Goal: Task Accomplishment & Management: Manage account settings

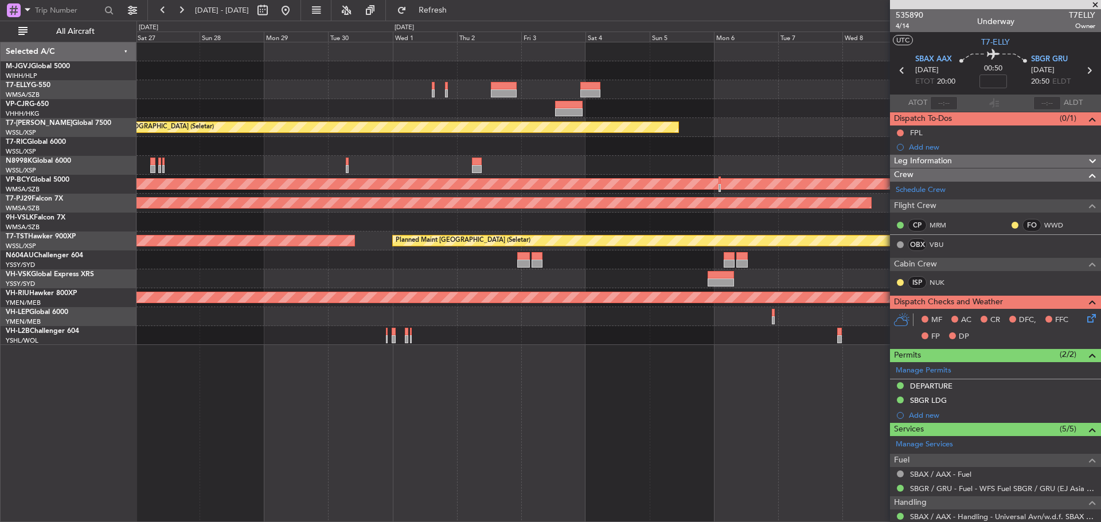
click at [318, 91] on div at bounding box center [618, 89] width 964 height 19
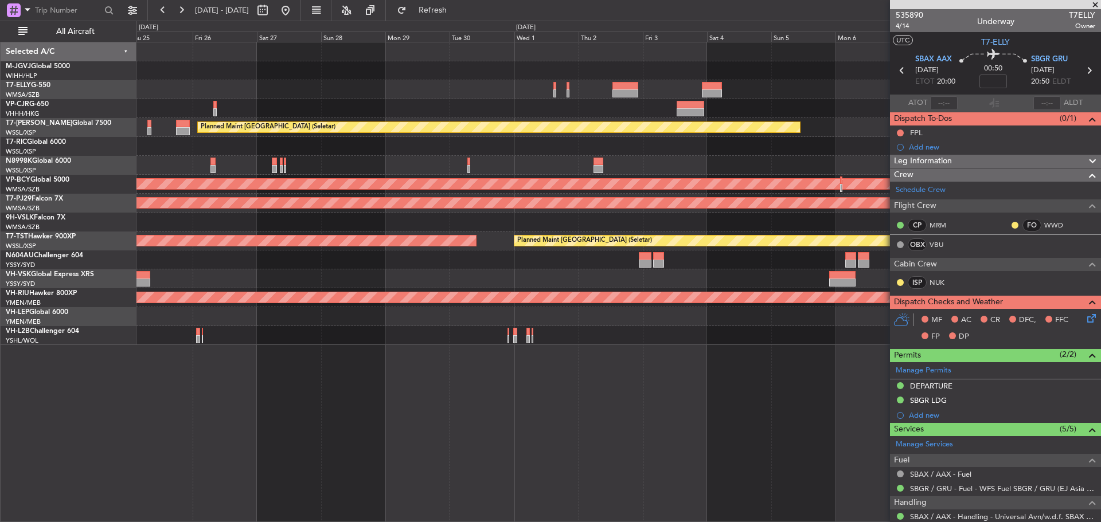
click at [503, 97] on div at bounding box center [618, 89] width 964 height 19
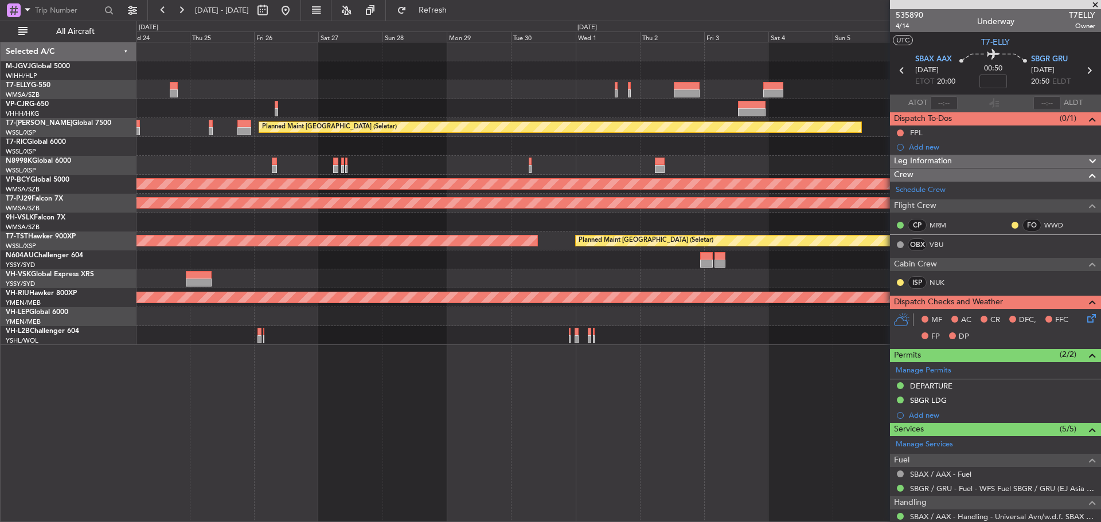
click at [545, 92] on div "Planned Maint [GEOGRAPHIC_DATA] ([GEOGRAPHIC_DATA] Intl) [PERSON_NAME] [GEOGRAP…" at bounding box center [618, 193] width 964 height 303
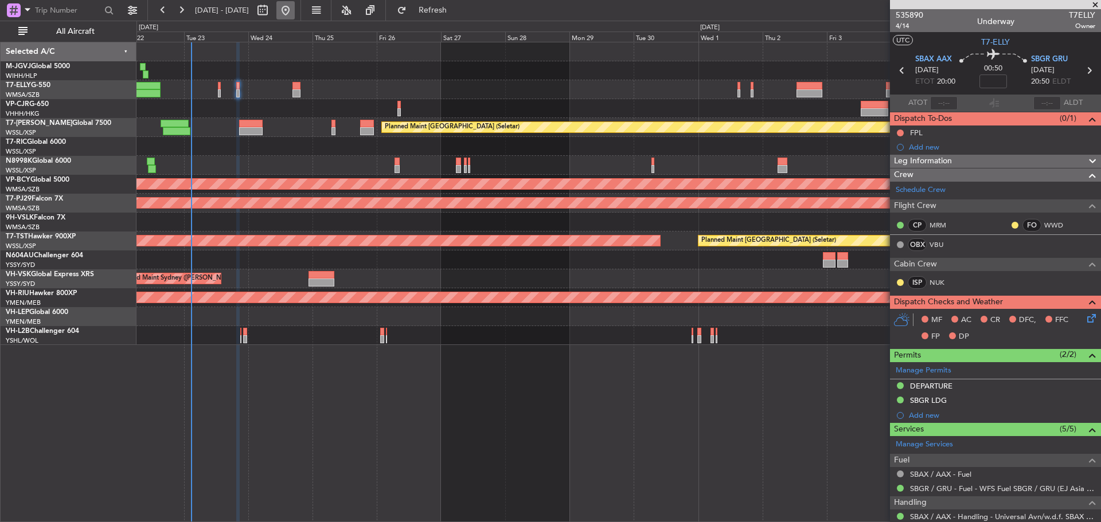
click at [295, 12] on button at bounding box center [285, 10] width 18 height 18
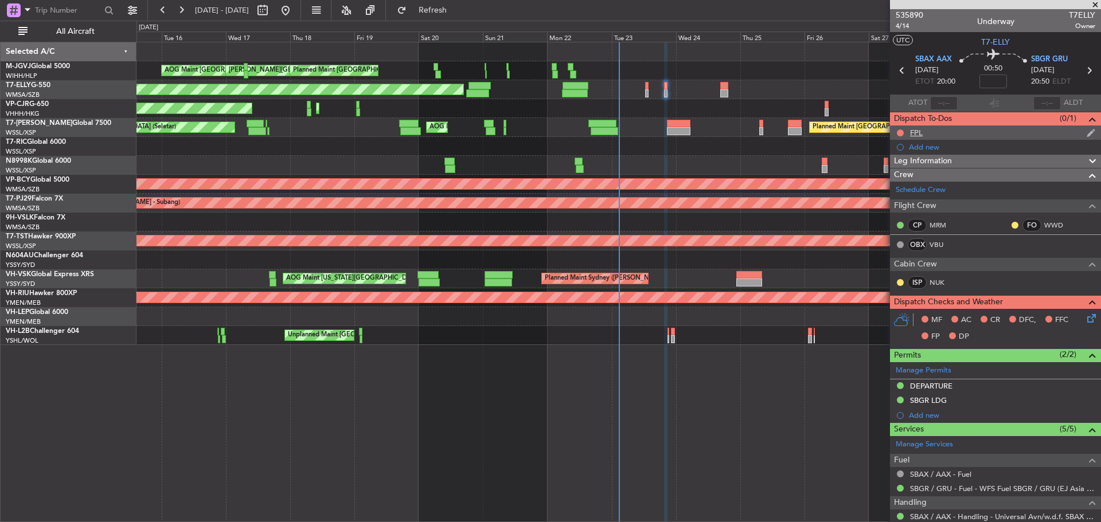
click at [949, 130] on div "FPL" at bounding box center [995, 133] width 211 height 14
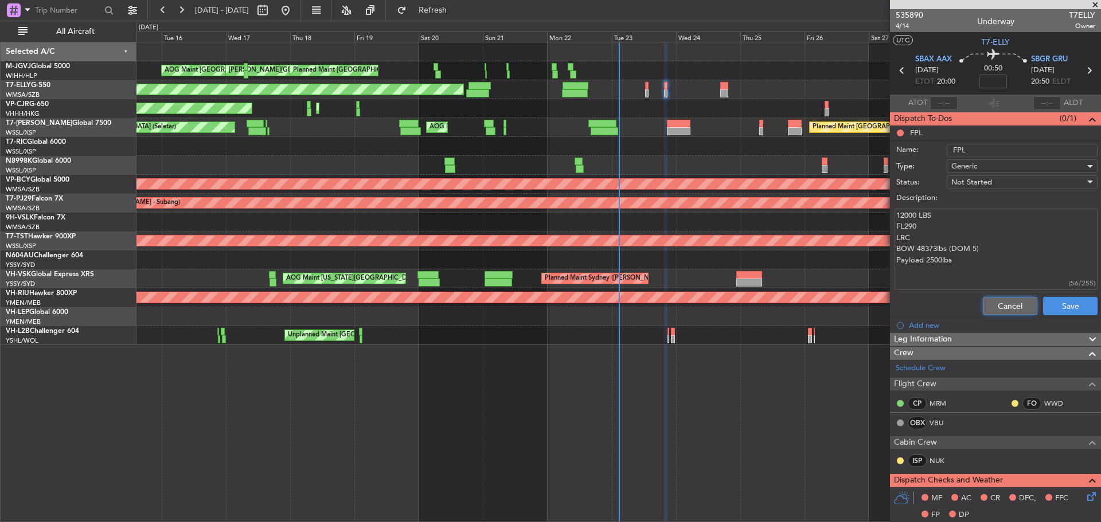
click at [989, 302] on button "Cancel" at bounding box center [1010, 306] width 54 height 18
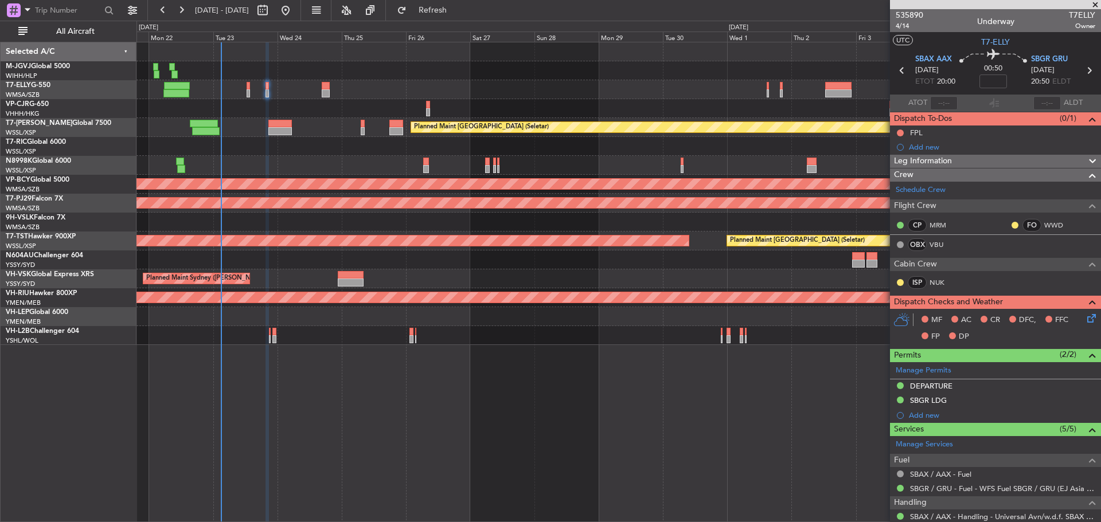
click at [318, 164] on div "[PERSON_NAME][GEOGRAPHIC_DATA] ([PERSON_NAME] Intl) [PERSON_NAME] Jakarta (Hali…" at bounding box center [618, 193] width 964 height 303
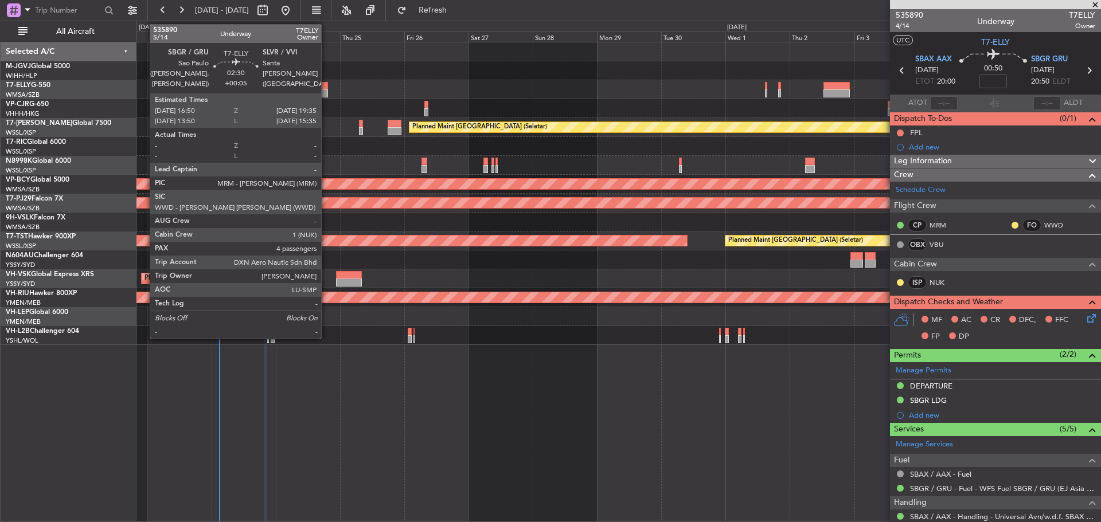
click at [326, 89] on div at bounding box center [323, 86] width 7 height 8
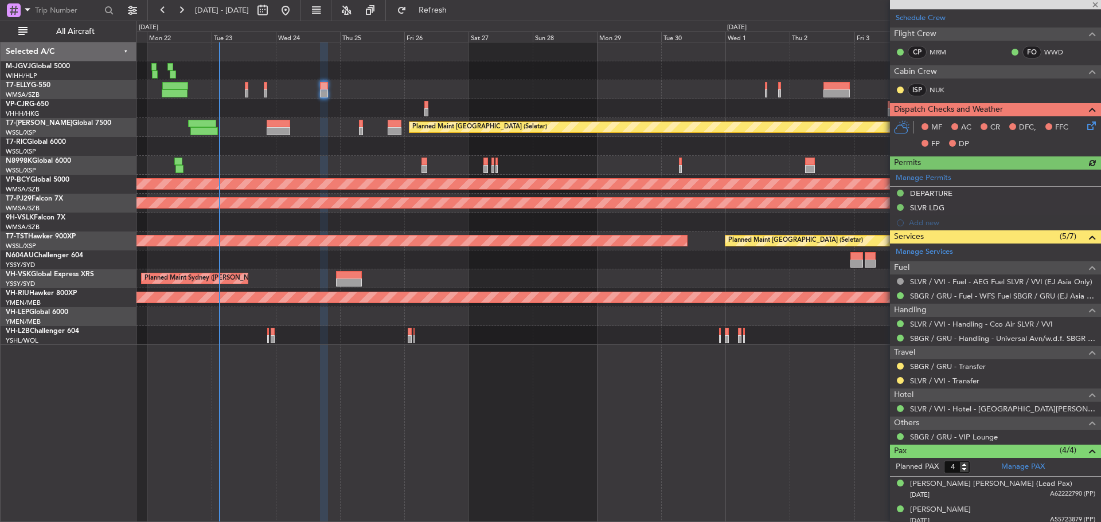
scroll to position [229, 0]
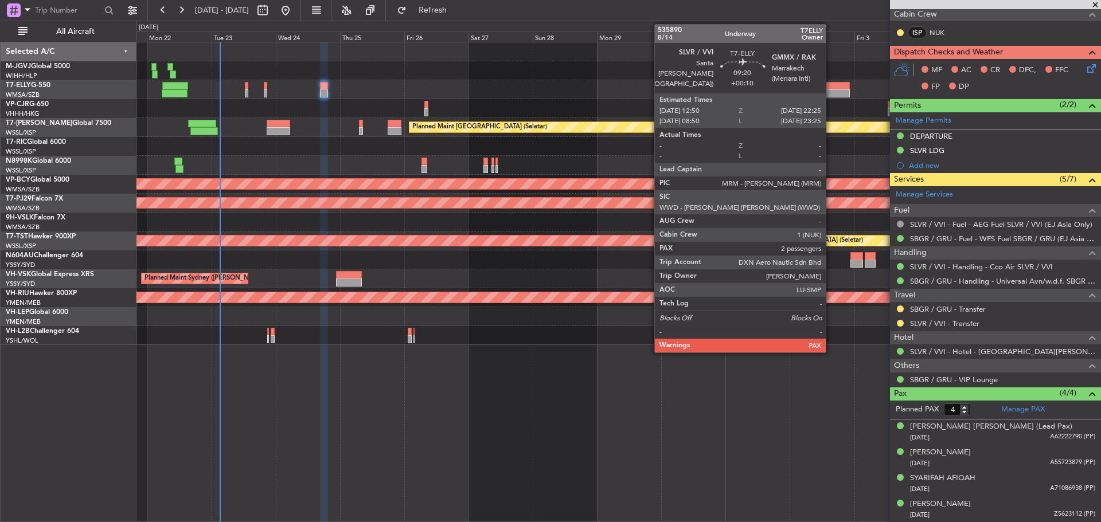
click at [831, 93] on div at bounding box center [836, 93] width 26 height 8
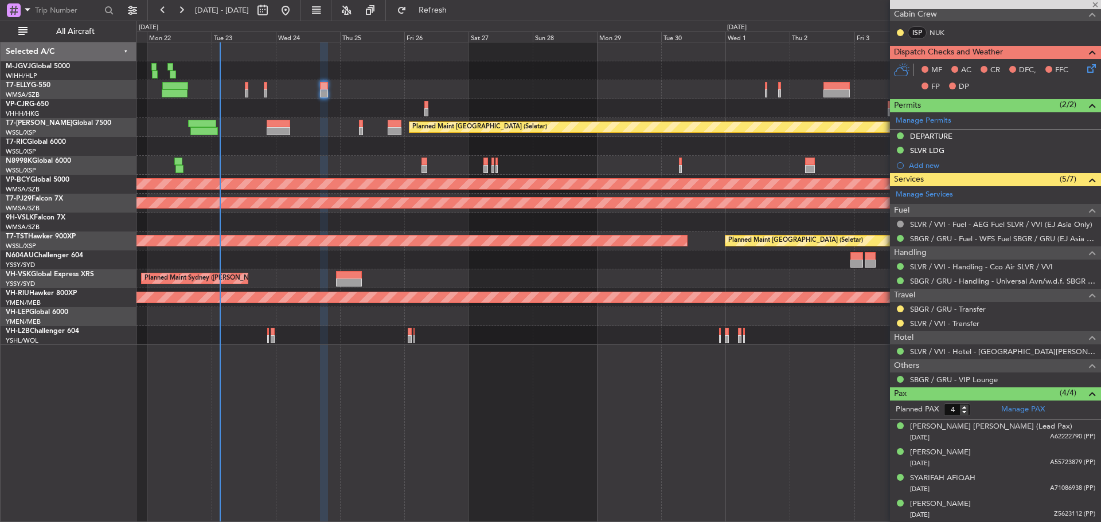
type input "+00:10"
type input "2"
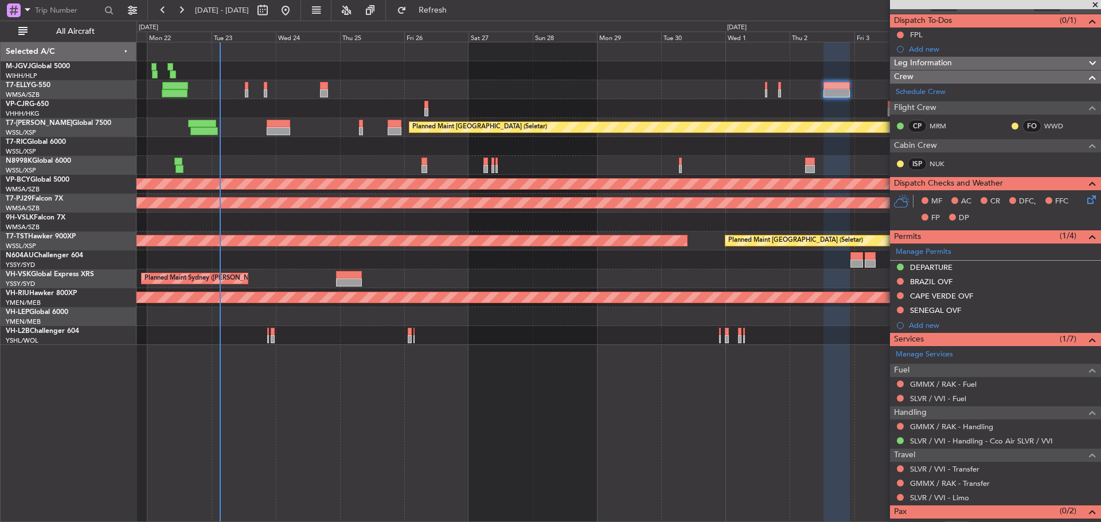
scroll to position [115, 0]
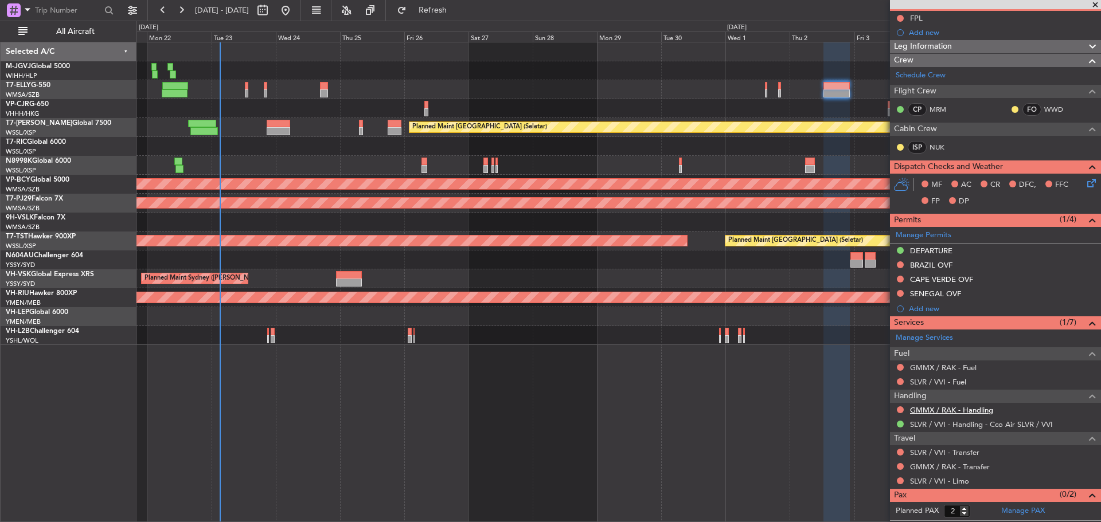
click at [942, 411] on link "GMMX / RAK - Handling" at bounding box center [951, 410] width 83 height 10
click at [455, 9] on span "Refresh" at bounding box center [433, 10] width 48 height 8
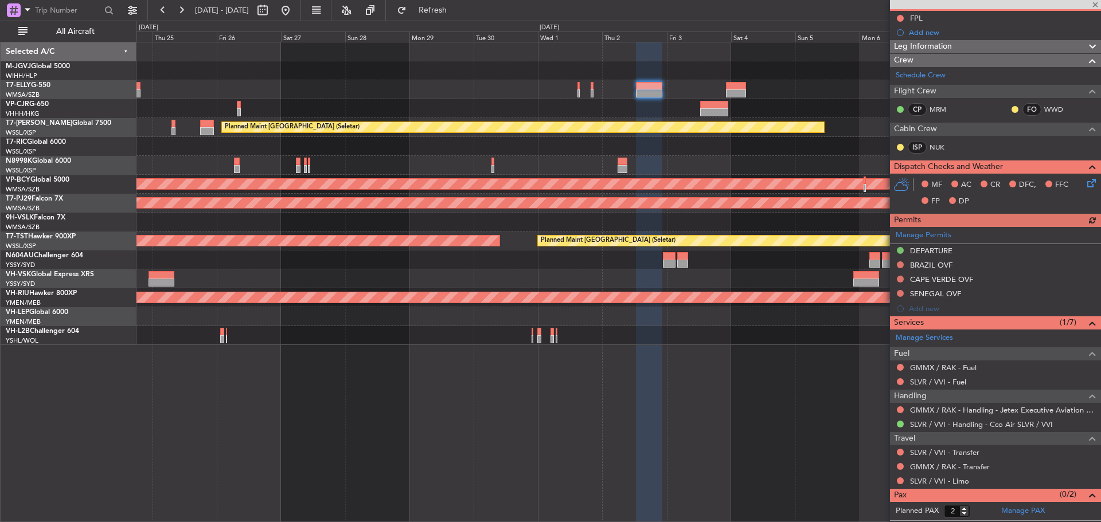
click at [435, 146] on div "Planned Maint [GEOGRAPHIC_DATA] (Seletar) Unplanned Maint [GEOGRAPHIC_DATA] (Su…" at bounding box center [618, 193] width 964 height 303
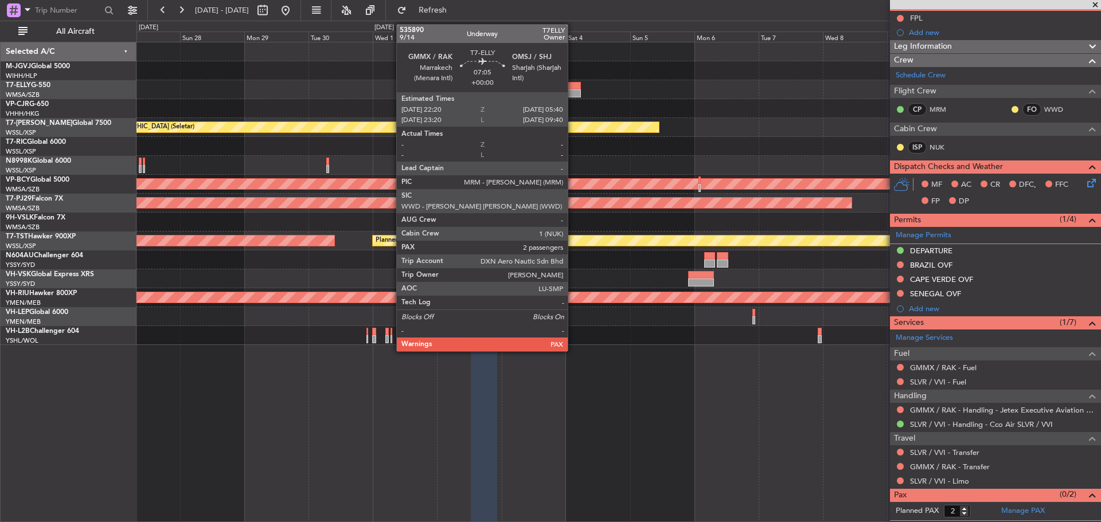
click at [573, 88] on div at bounding box center [571, 86] width 20 height 8
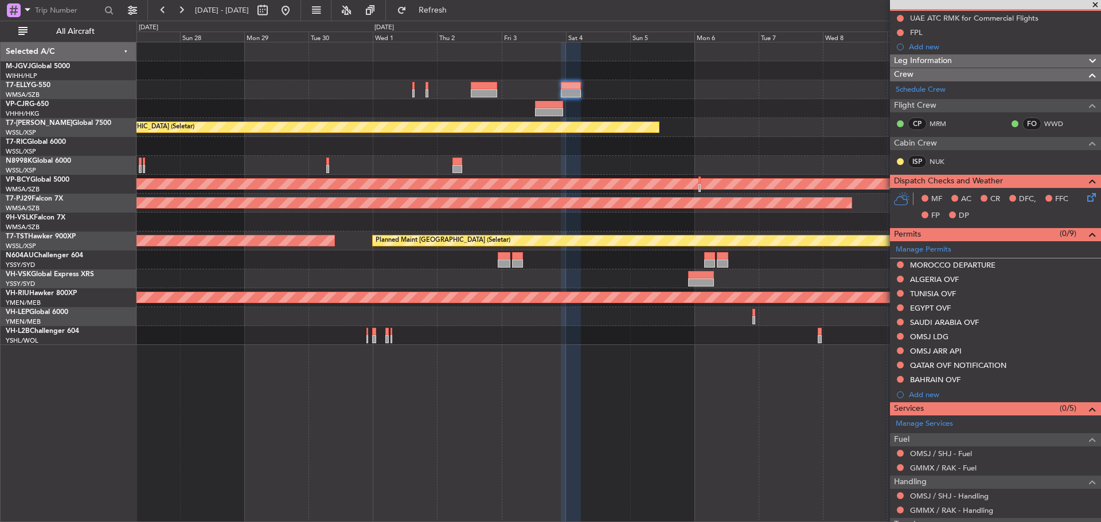
scroll to position [0, 0]
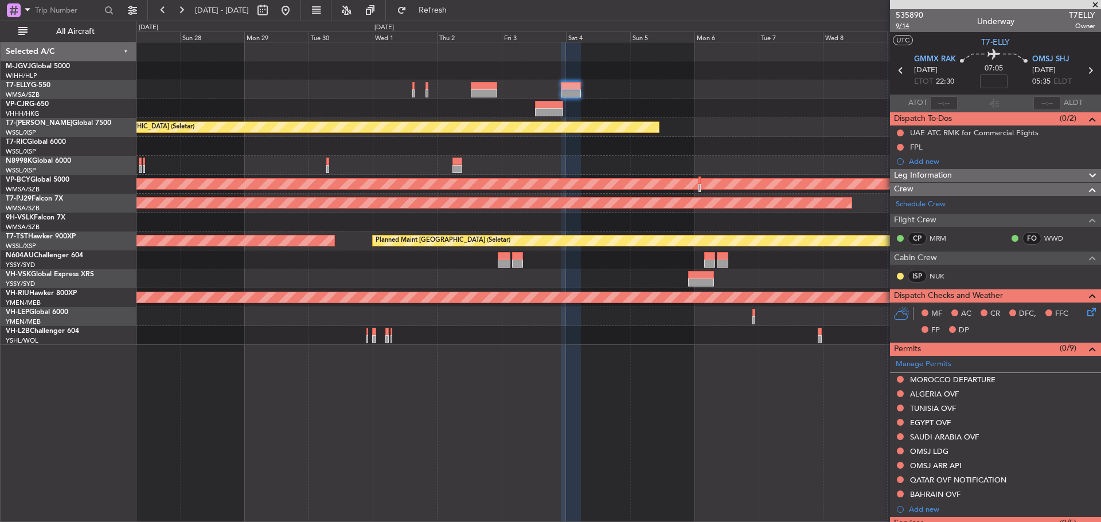
click at [904, 28] on span "9/14" at bounding box center [909, 26] width 28 height 10
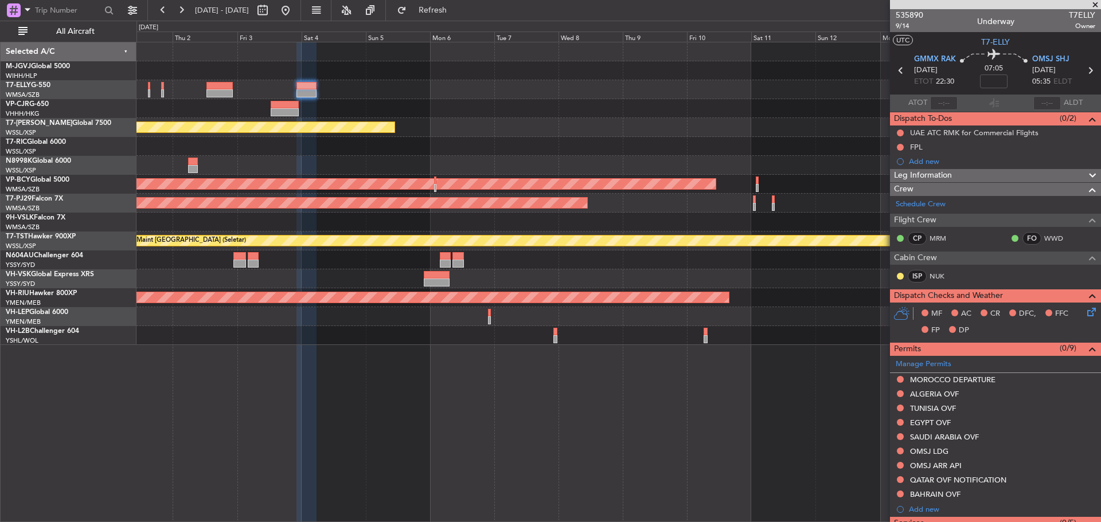
click at [494, 135] on div "Planned Maint [GEOGRAPHIC_DATA] (Seletar) Unplanned Maint [GEOGRAPHIC_DATA] (Su…" at bounding box center [618, 193] width 964 height 303
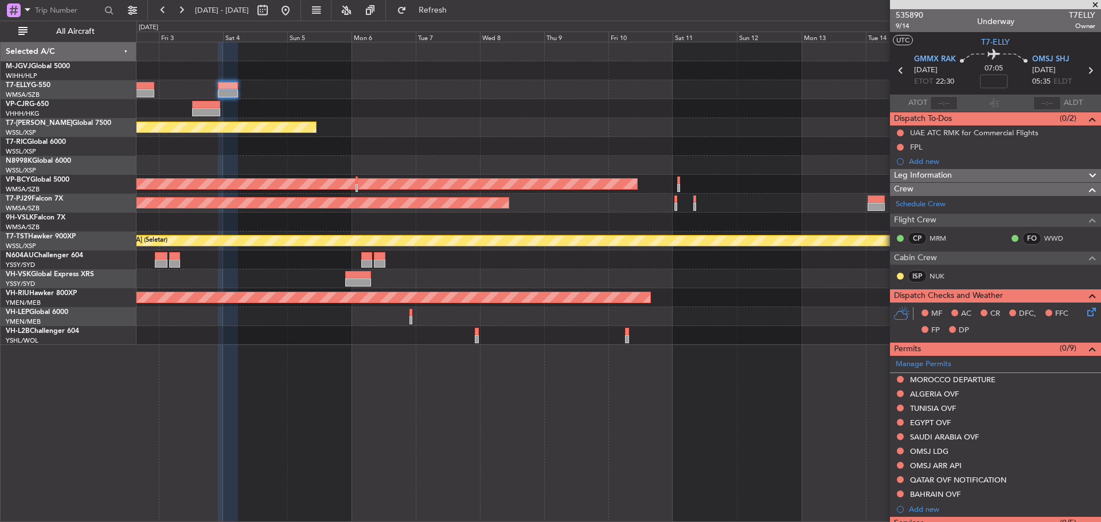
click at [639, 107] on div at bounding box center [618, 108] width 964 height 19
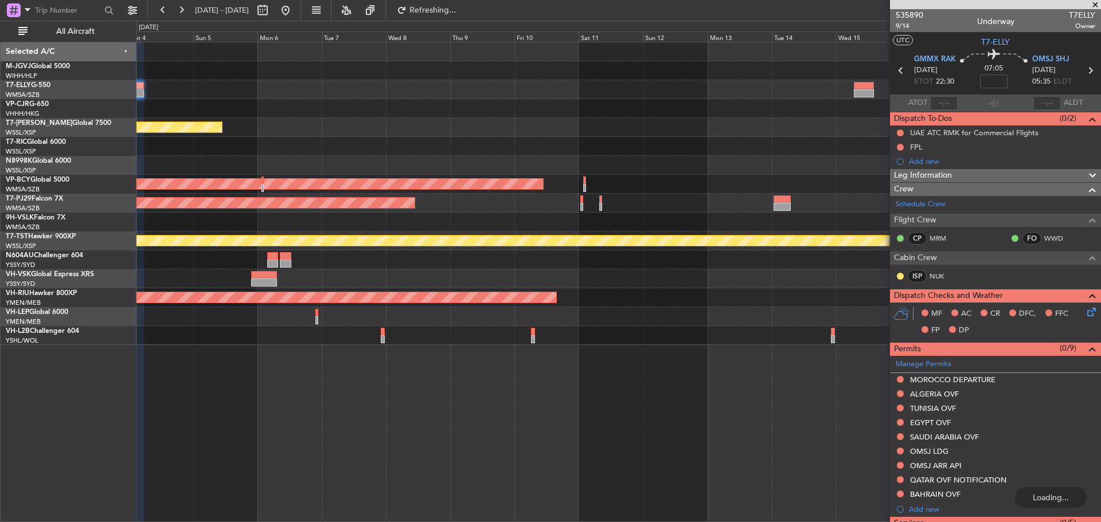
click at [650, 115] on div at bounding box center [618, 108] width 964 height 19
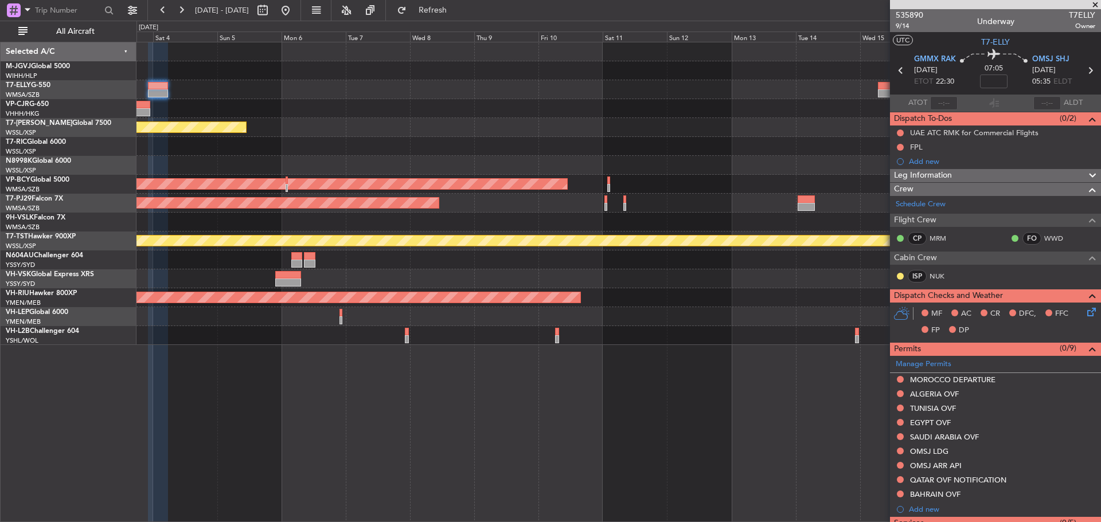
click at [718, 120] on div "Planned Maint [GEOGRAPHIC_DATA] (Seletar)" at bounding box center [618, 127] width 964 height 19
click at [1093, 4] on span at bounding box center [1094, 5] width 11 height 10
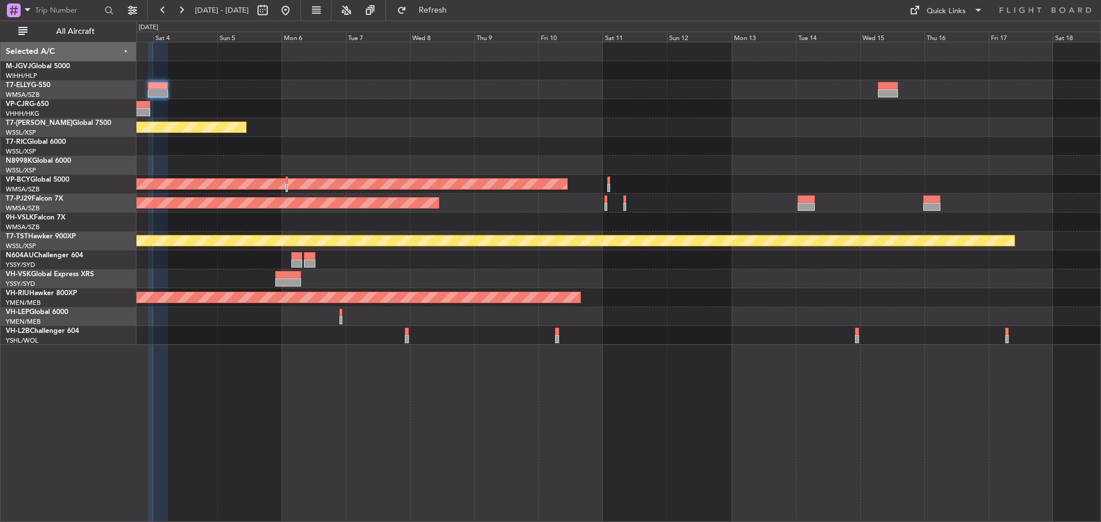
type input "0"
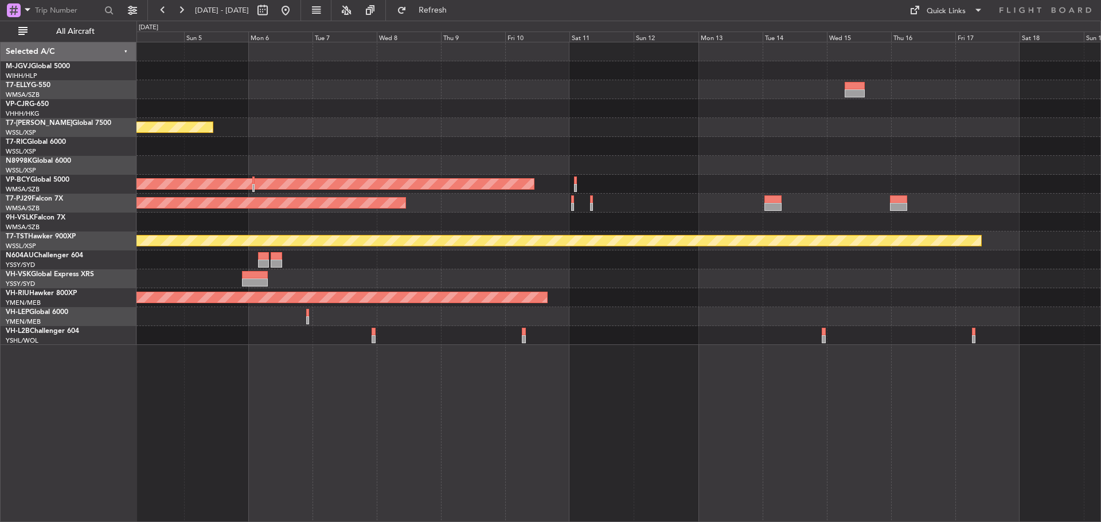
click at [722, 146] on div "Planned Maint [GEOGRAPHIC_DATA] (Seletar) Unplanned Maint [GEOGRAPHIC_DATA] (Su…" at bounding box center [618, 193] width 964 height 303
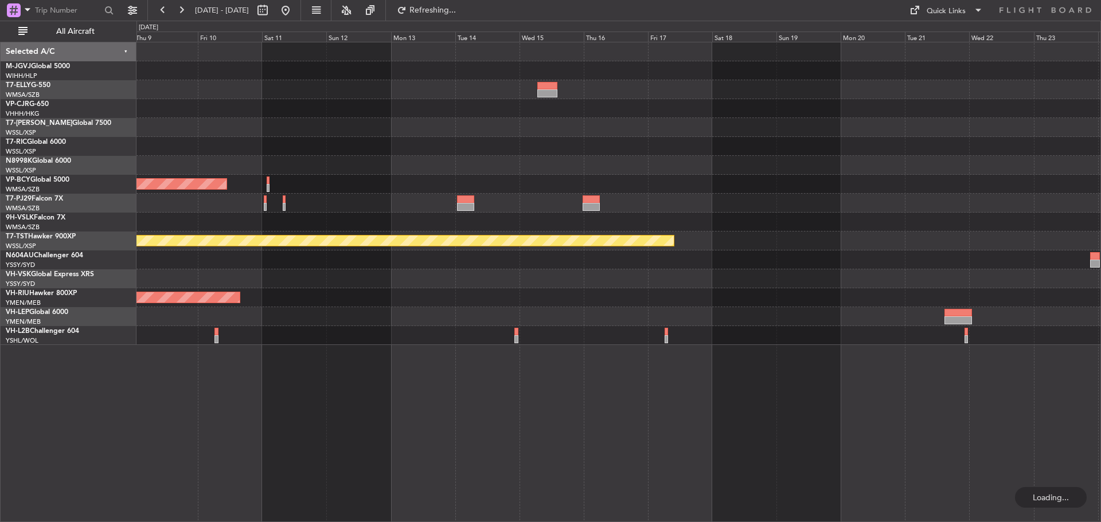
click at [697, 162] on div "Planned Maint [GEOGRAPHIC_DATA] (Seletar) Unplanned Maint [GEOGRAPHIC_DATA] (Su…" at bounding box center [618, 193] width 964 height 303
click at [507, 161] on div at bounding box center [618, 165] width 964 height 19
